Goal: Task Accomplishment & Management: Complete application form

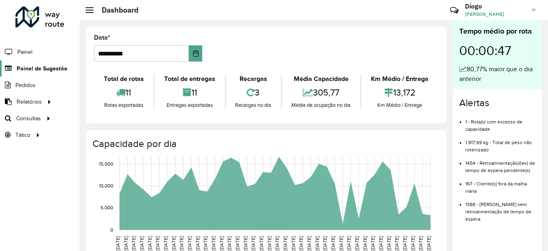
click at [35, 69] on span "Painel de Sugestão" at bounding box center [42, 68] width 51 height 9
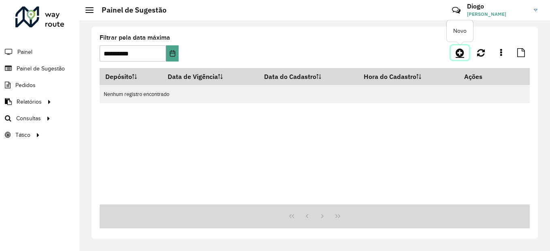
click at [458, 55] on icon at bounding box center [460, 53] width 9 height 10
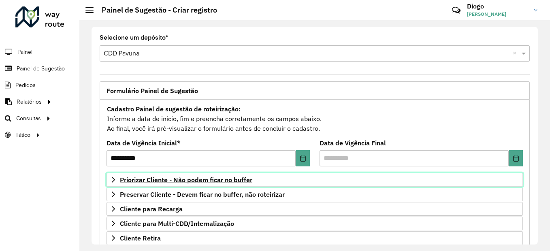
click at [223, 179] on span "Priorizar Cliente - Não podem ficar no buffer" at bounding box center [186, 180] width 133 height 6
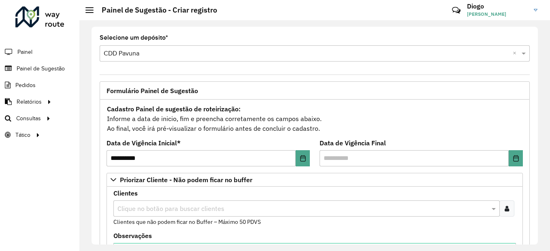
click at [510, 206] on div at bounding box center [507, 209] width 15 height 16
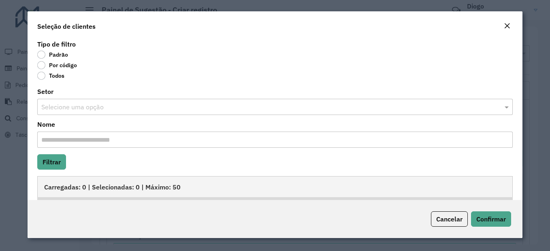
click at [44, 67] on label "Por código" at bounding box center [57, 65] width 40 height 8
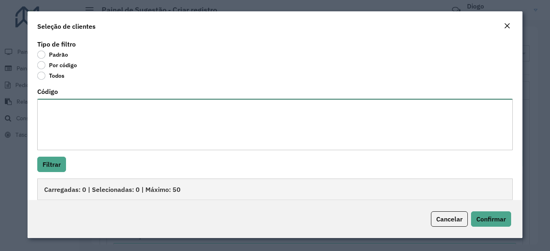
click at [81, 127] on textarea "Código" at bounding box center [275, 124] width 476 height 51
paste textarea "**** **** **** **** **** **** ***** ***** ***** ***** ***** **** ***** ***** **…"
type textarea "**** **** **** **** **** **** ***** ***** ***** ***** ***** **** ***** ***** **…"
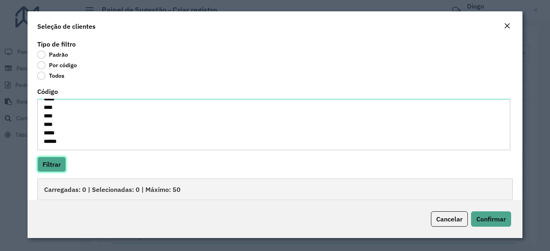
click at [56, 165] on button "Filtrar" at bounding box center [51, 164] width 29 height 15
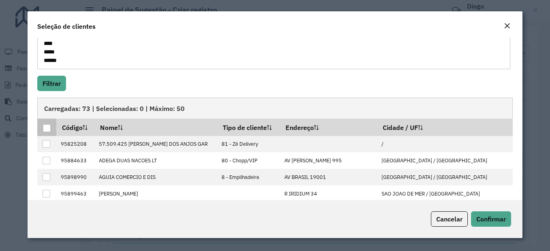
click at [47, 131] on div at bounding box center [47, 128] width 8 height 8
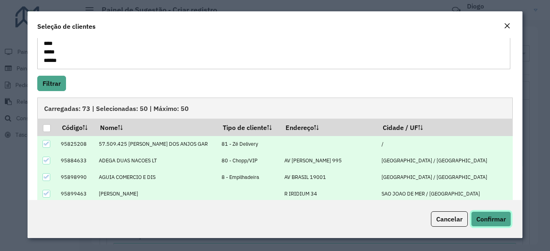
click at [503, 222] on span "Confirmar" at bounding box center [492, 219] width 30 height 8
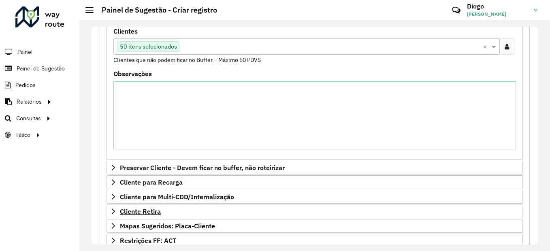
scroll to position [203, 0]
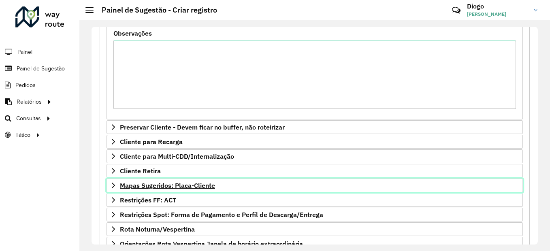
click at [161, 186] on span "Mapas Sugeridos: Placa-Cliente" at bounding box center [167, 185] width 95 height 6
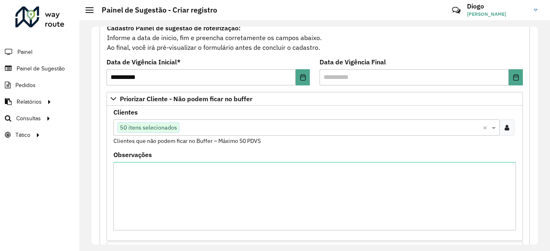
scroll to position [284, 0]
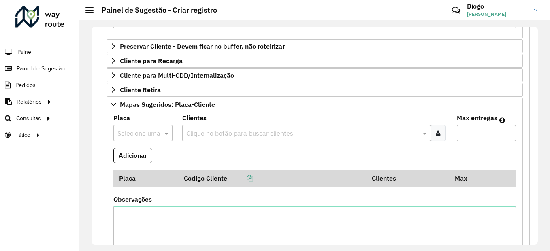
click at [137, 135] on input "text" at bounding box center [135, 134] width 35 height 10
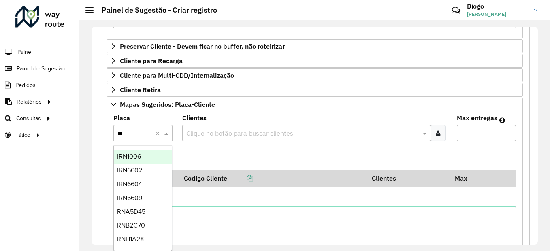
type input "***"
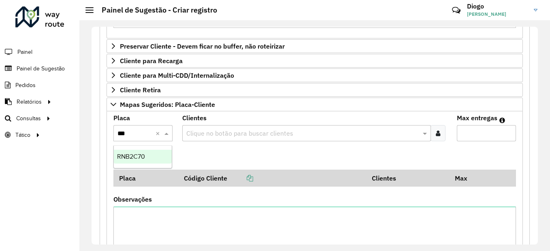
click at [131, 159] on span "RNB2C70" at bounding box center [131, 156] width 28 height 7
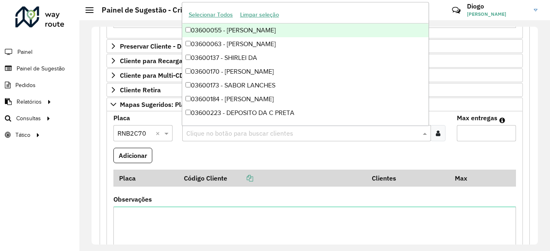
click at [257, 130] on input "text" at bounding box center [302, 134] width 237 height 10
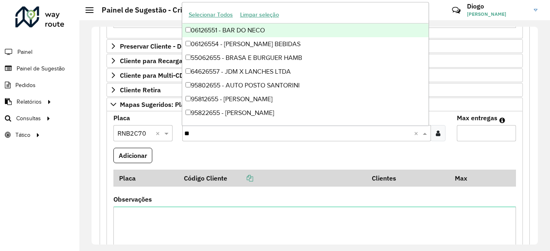
type input "*"
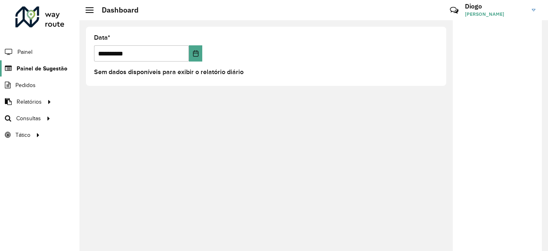
click at [53, 72] on span "Painel de Sugestão" at bounding box center [42, 68] width 51 height 9
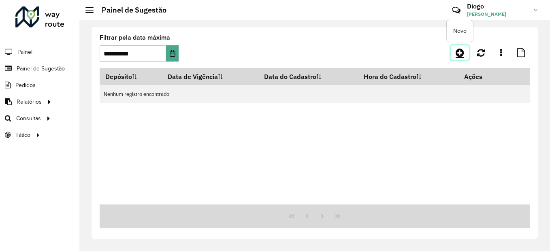
click at [462, 53] on icon at bounding box center [460, 53] width 9 height 10
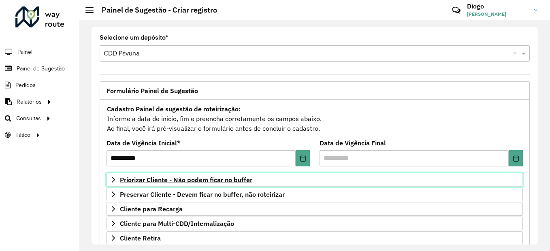
click at [168, 178] on span "Priorizar Cliente - Não podem ficar no buffer" at bounding box center [186, 180] width 133 height 6
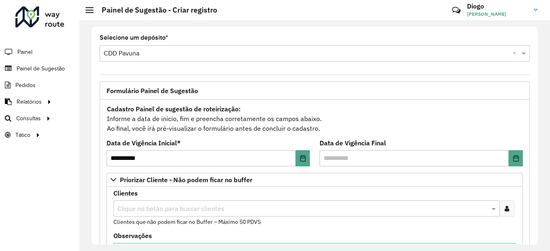
click at [504, 203] on div at bounding box center [507, 209] width 15 height 16
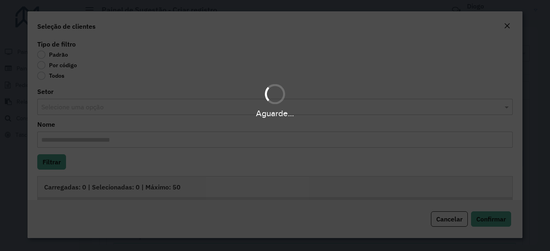
click at [44, 67] on div "Aguarde..." at bounding box center [275, 125] width 550 height 251
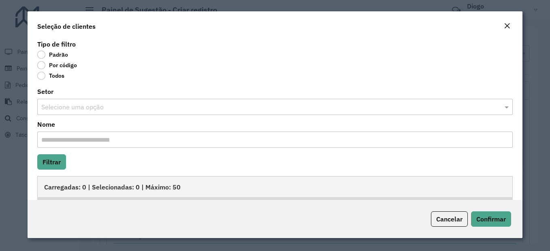
click at [44, 65] on label "Por código" at bounding box center [57, 65] width 40 height 8
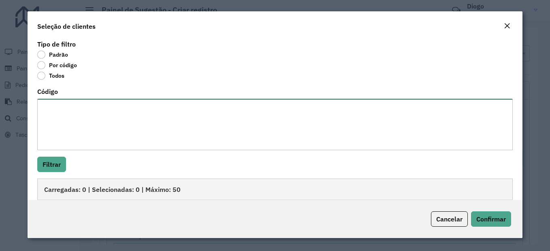
click at [78, 117] on textarea "Código" at bounding box center [275, 124] width 476 height 51
paste textarea "**** **** **** **** **** **** ***** ***** ***** ***** ***** **** ***** ***** **…"
type textarea "**** **** **** **** **** **** ***** ***** ***** ***** ***** **** ***** ***** **…"
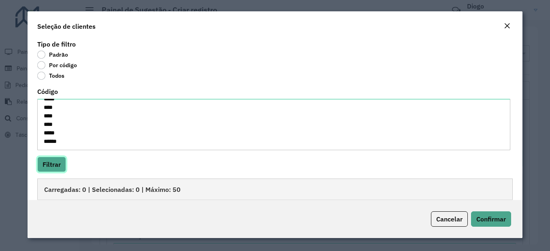
click at [55, 167] on button "Filtrar" at bounding box center [51, 164] width 29 height 15
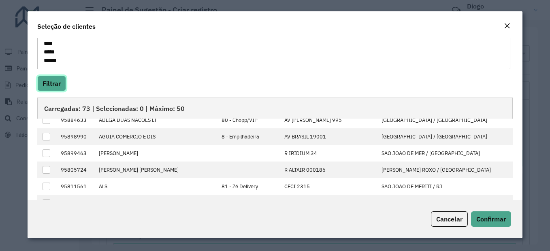
scroll to position [0, 0]
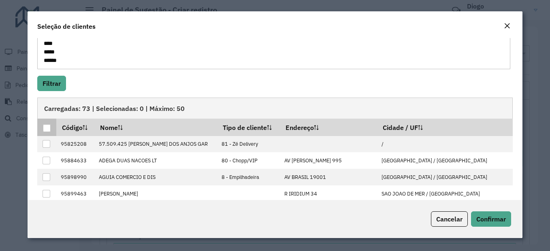
click at [49, 131] on div at bounding box center [47, 128] width 8 height 8
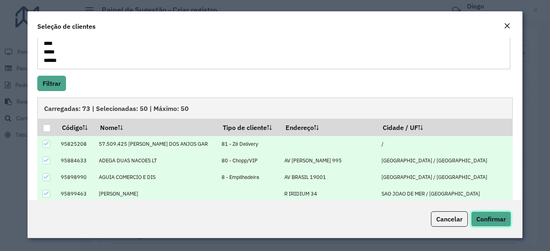
click at [483, 219] on span "Confirmar" at bounding box center [492, 219] width 30 height 8
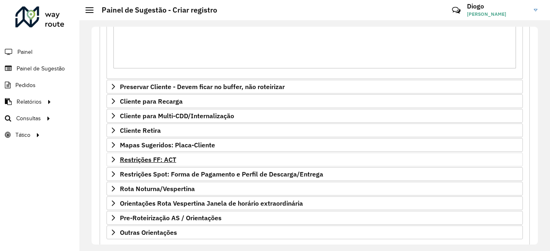
scroll to position [284, 0]
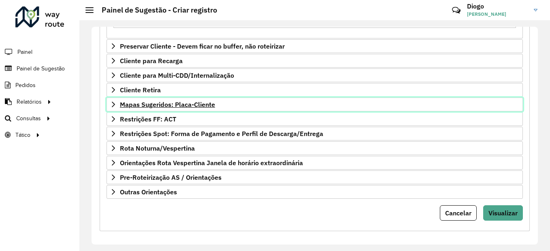
click at [185, 102] on span "Mapas Sugeridos: Placa-Cliente" at bounding box center [167, 104] width 95 height 6
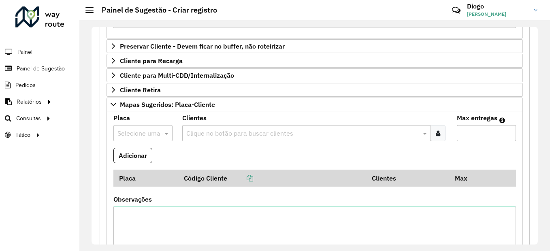
click at [146, 131] on input "text" at bounding box center [135, 134] width 35 height 10
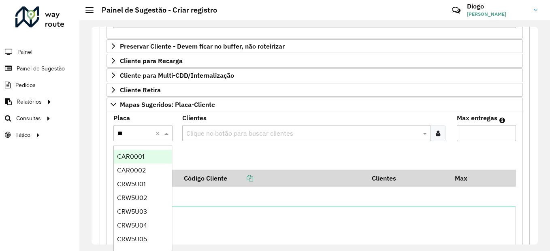
type input "***"
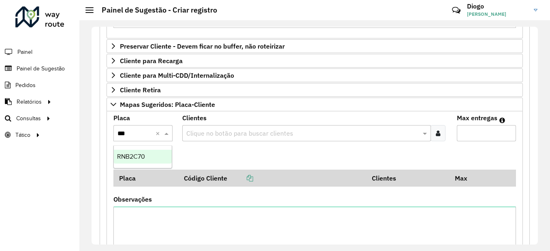
click at [134, 160] on div "RNB2C70" at bounding box center [143, 157] width 58 height 14
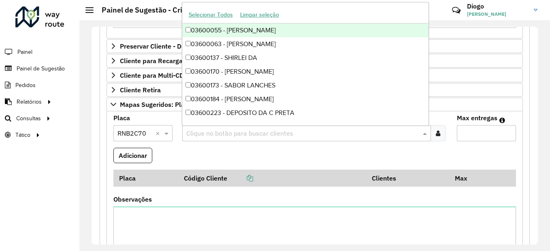
click at [265, 130] on input "text" at bounding box center [302, 134] width 237 height 10
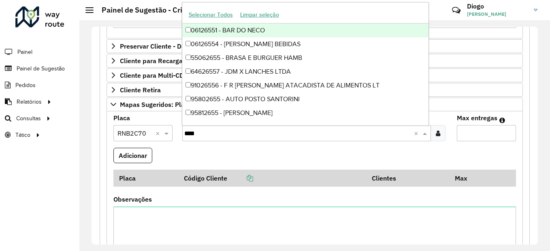
type input "*****"
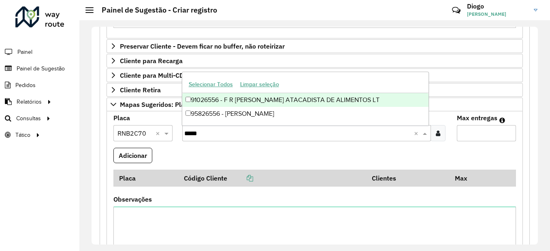
click at [303, 96] on div "91026556 - F R [PERSON_NAME] ATACADISTA DE ALIMENTOS LT" at bounding box center [305, 100] width 247 height 14
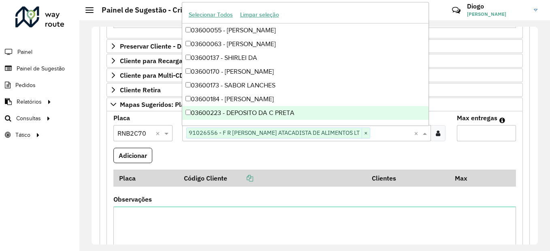
click at [498, 134] on input "Max entregas" at bounding box center [486, 133] width 59 height 16
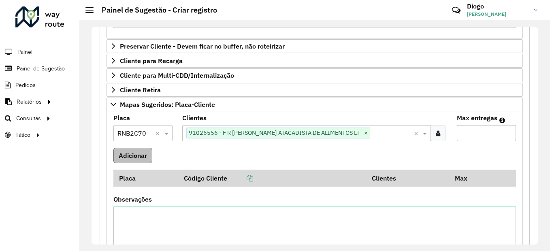
type input "*"
click at [134, 156] on button "Adicionar" at bounding box center [132, 155] width 39 height 15
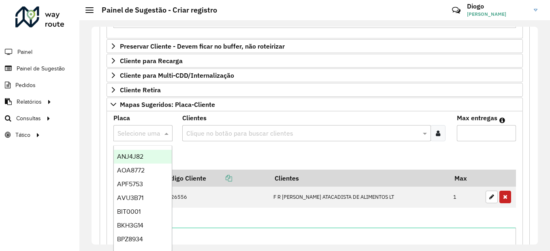
click at [145, 136] on input "text" at bounding box center [135, 134] width 35 height 10
type input "***"
click at [155, 155] on div "RET0001" at bounding box center [143, 157] width 58 height 14
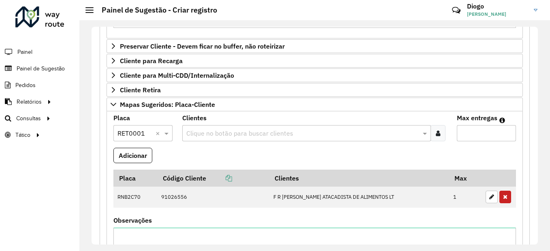
click at [219, 138] on div "Clique no botão para buscar clientes" at bounding box center [306, 133] width 249 height 16
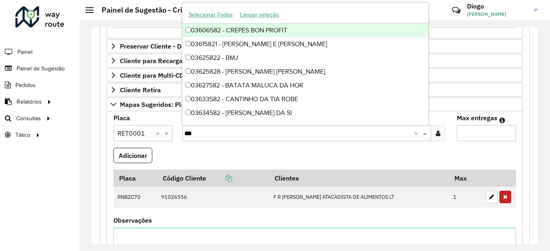
type input "****"
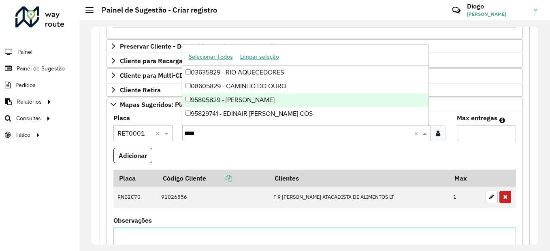
click at [238, 100] on div "95805829 - [PERSON_NAME]" at bounding box center [305, 100] width 247 height 14
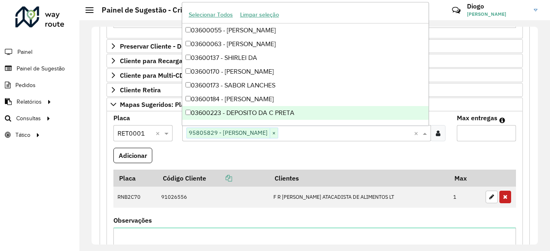
click at [477, 152] on formly-field "Adicionar" at bounding box center [315, 159] width 413 height 22
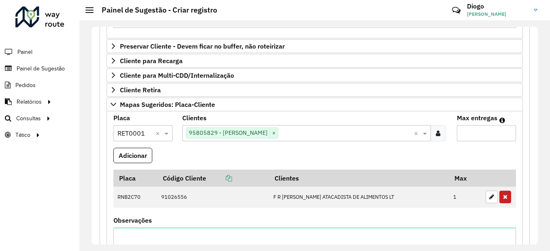
click at [481, 139] on input "Max entregas" at bounding box center [486, 133] width 59 height 16
type input "*"
click at [145, 156] on button "Adicionar" at bounding box center [132, 155] width 39 height 15
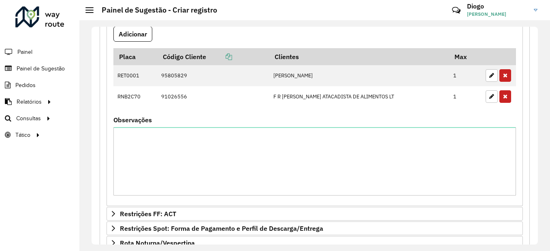
scroll to position [505, 0]
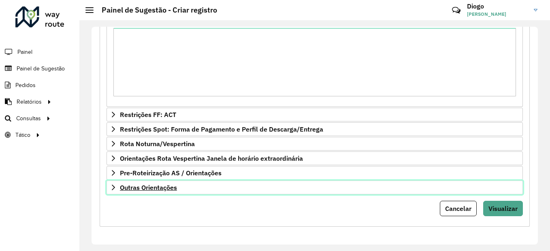
click at [135, 190] on span "Outras Orientações" at bounding box center [148, 187] width 57 height 6
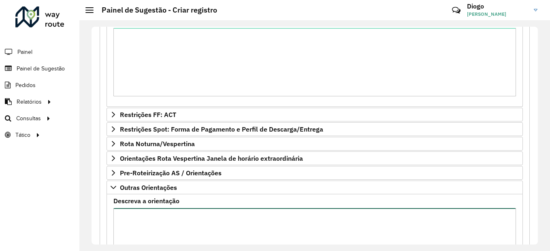
click at [148, 225] on textarea "Descreva a orientação" at bounding box center [314, 242] width 403 height 68
paste textarea "**********"
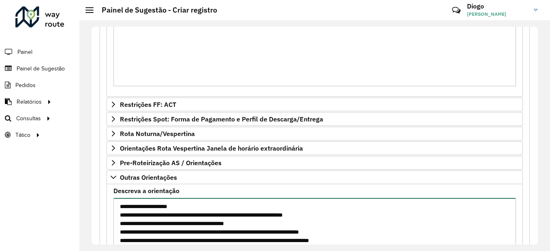
scroll to position [555, 0]
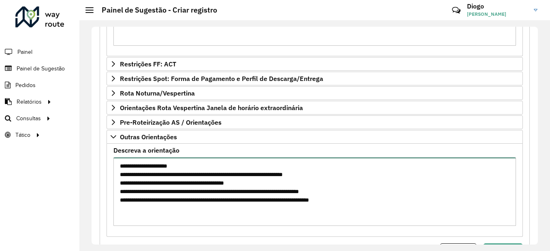
type textarea "**********"
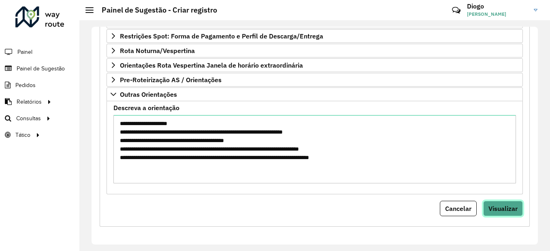
click at [506, 208] on span "Visualizar" at bounding box center [503, 209] width 29 height 8
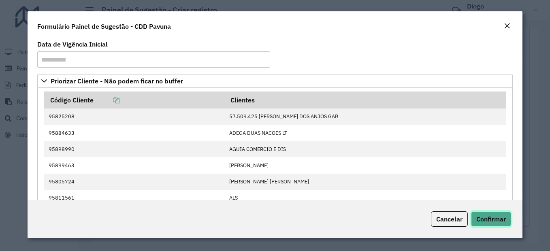
click at [495, 218] on span "Confirmar" at bounding box center [492, 219] width 30 height 8
